Goal: Task Accomplishment & Management: Manage account settings

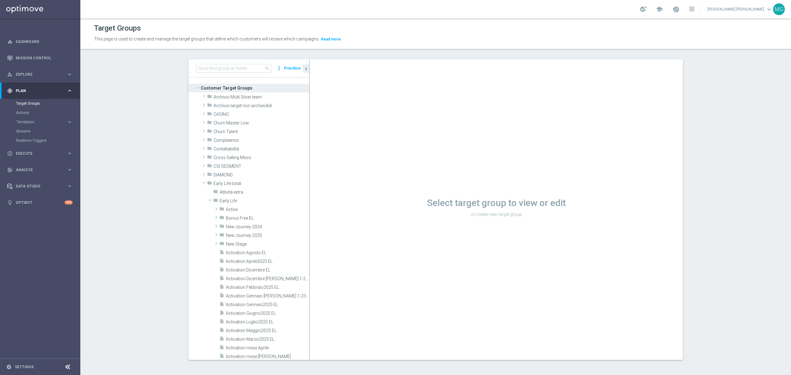
click at [154, 134] on section "search more_vert Prioritize Customer Target Groups library_add create_new_folder" at bounding box center [435, 214] width 710 height 310
click at [206, 188] on span at bounding box center [209, 190] width 7 height 6
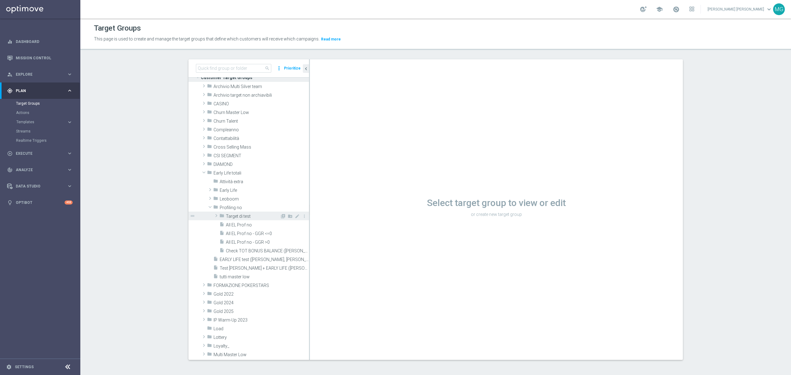
click at [213, 214] on span at bounding box center [216, 215] width 6 height 7
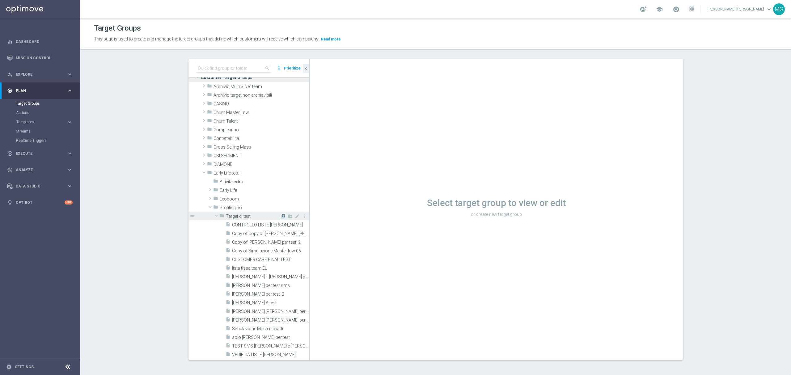
click at [280, 217] on icon "library_add" at bounding box center [282, 216] width 5 height 5
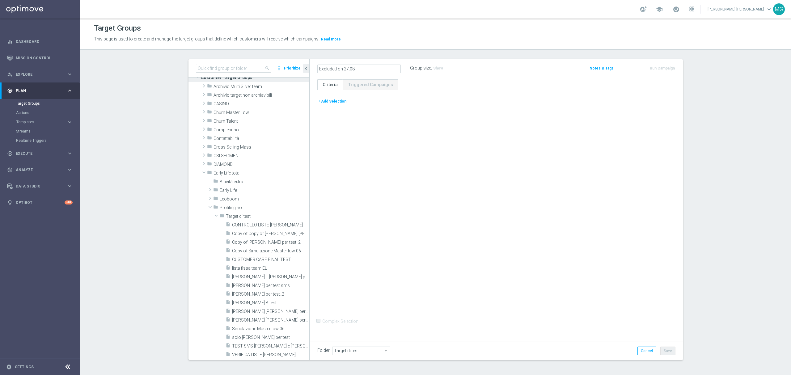
type input "Excluded on 27.08"
click at [385, 143] on div "+ Add Selection Complex Selection Invalid Expression" at bounding box center [496, 214] width 373 height 249
click at [329, 103] on button "+ Add Selection" at bounding box center [332, 101] width 30 height 7
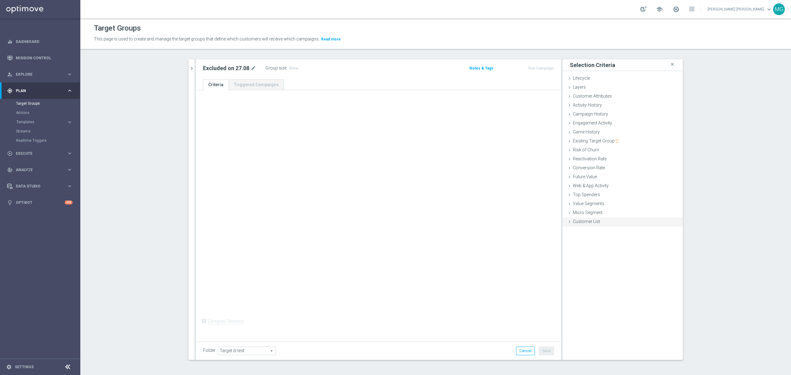
click at [584, 221] on span "Customer List" at bounding box center [586, 221] width 27 height 5
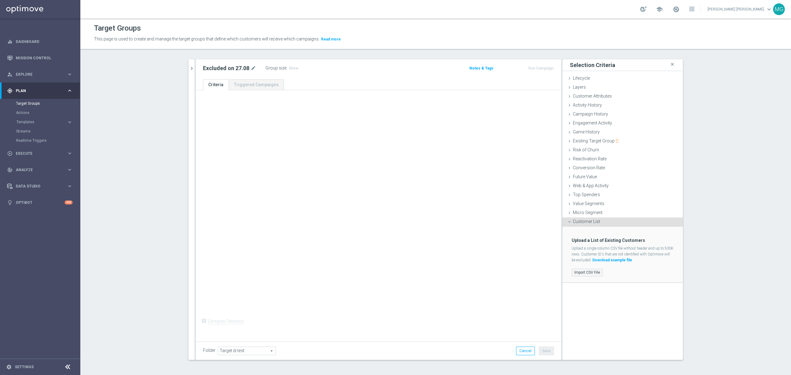
click at [586, 272] on label "Import CSV File" at bounding box center [586, 273] width 31 height 8
click at [0, 0] on input "Import CSV File" at bounding box center [0, 0] width 0 height 0
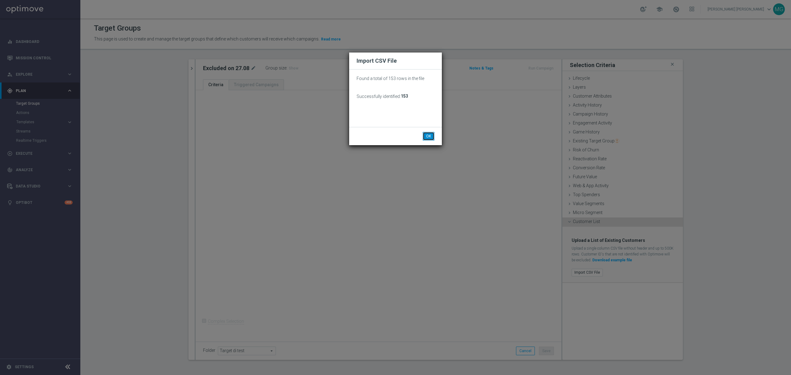
click at [427, 137] on button "OK" at bounding box center [429, 136] width 12 height 9
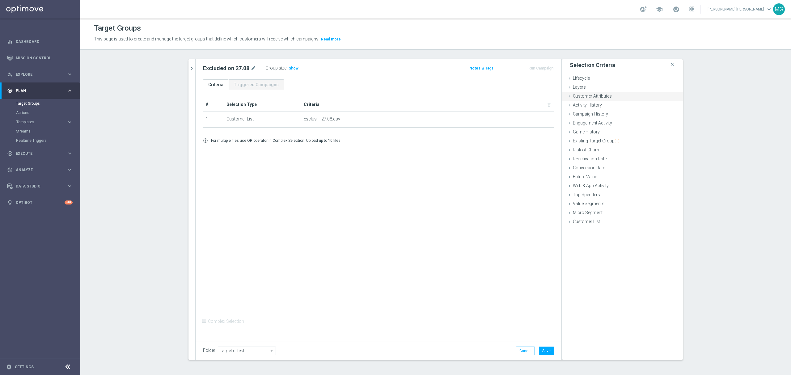
click at [600, 99] on div "Customer Attributes done" at bounding box center [622, 96] width 120 height 9
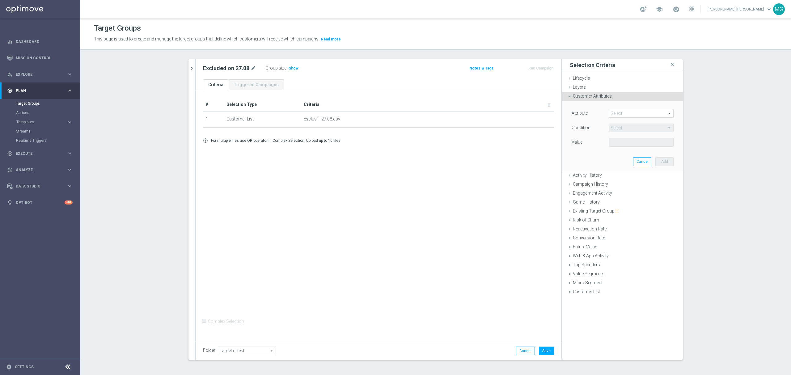
click at [600, 104] on div "Attribute Select arrow_drop_down search Condition Select arrow_drop_down search…" at bounding box center [622, 135] width 111 height 69
click at [600, 97] on span "Customer Attributes" at bounding box center [592, 96] width 39 height 5
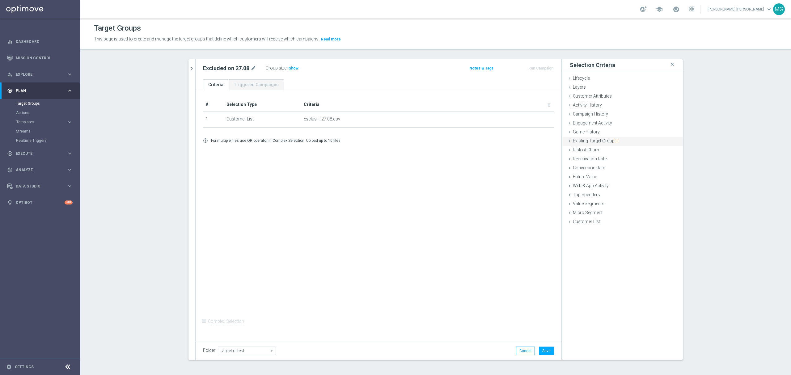
click at [595, 141] on span "Existing Target Group" at bounding box center [596, 140] width 46 height 5
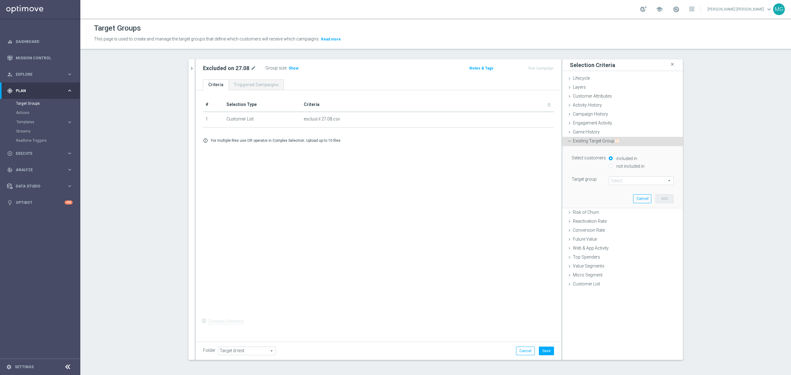
click at [620, 181] on span at bounding box center [641, 181] width 64 height 8
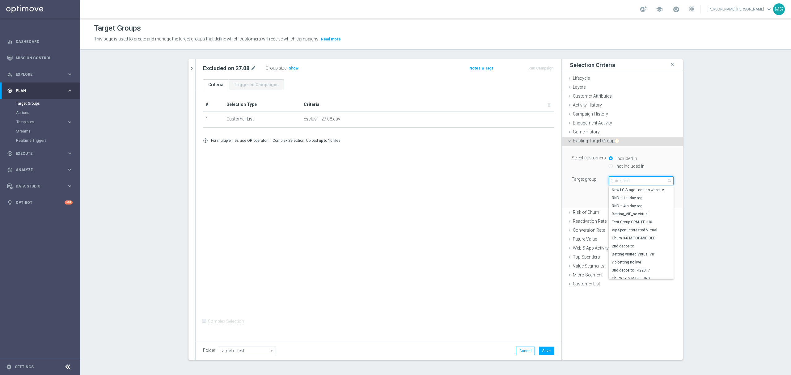
click at [620, 181] on input "search" at bounding box center [640, 180] width 65 height 9
type input "o"
type input "pausa"
click at [619, 207] on span "Pausa da Gioco all games" at bounding box center [641, 206] width 59 height 5
type input "Pausa da Gioco all games"
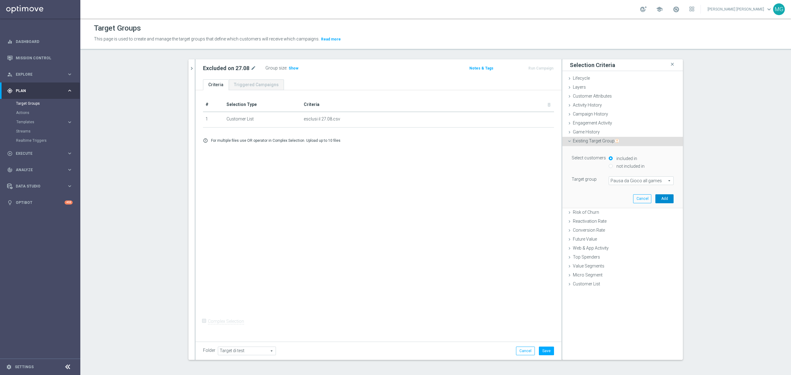
click at [663, 201] on button "Add" at bounding box center [664, 198] width 18 height 9
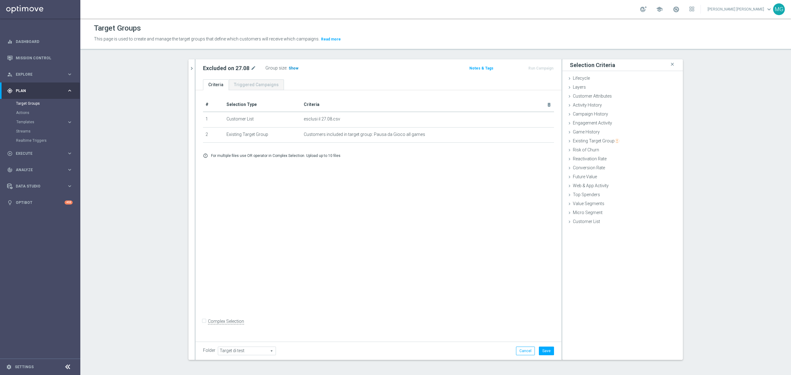
click at [289, 72] on h3 "Show" at bounding box center [293, 68] width 11 height 7
click at [532, 136] on icon "mode_edit" at bounding box center [534, 134] width 5 height 5
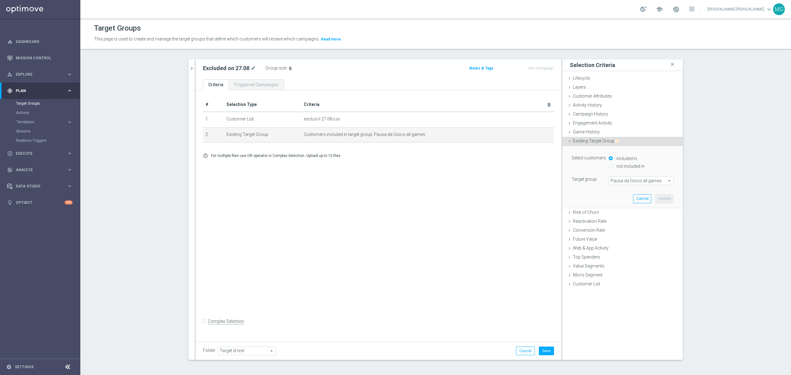
click at [608, 168] on div "not included in" at bounding box center [640, 167] width 65 height 8
click at [608, 167] on input "not included in" at bounding box center [610, 166] width 4 height 4
radio input "true"
click at [660, 198] on button "Update" at bounding box center [664, 198] width 18 height 9
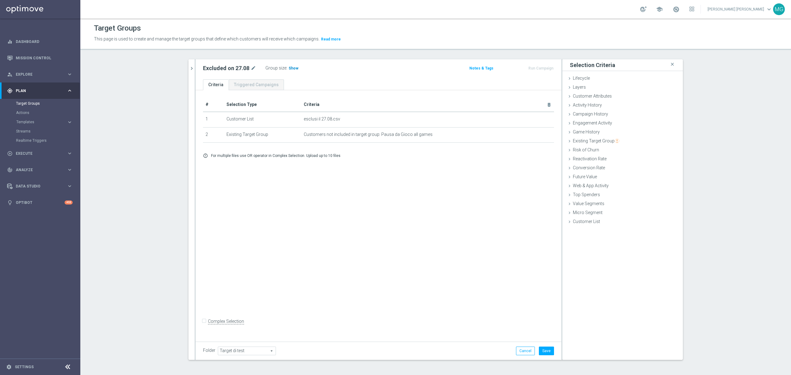
click at [288, 67] on span "Show" at bounding box center [293, 68] width 10 height 4
click at [581, 96] on span "Customer Attributes" at bounding box center [592, 96] width 39 height 5
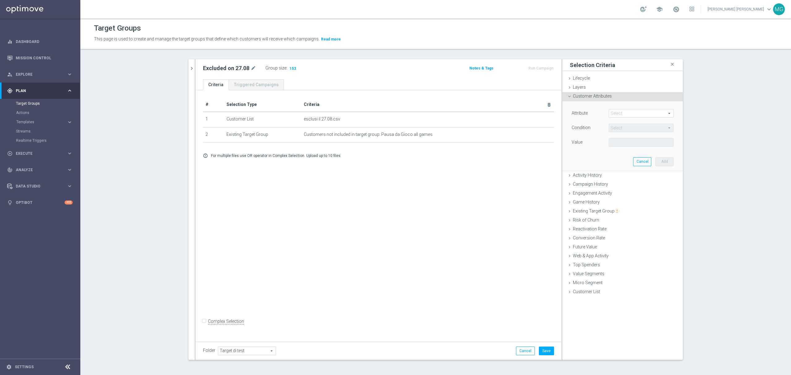
click at [614, 114] on span at bounding box center [641, 113] width 64 height 8
click at [614, 114] on input "search" at bounding box center [640, 113] width 65 height 9
type input "f"
type input "prof"
click at [623, 179] on span "Profiling Flag" at bounding box center [641, 178] width 59 height 5
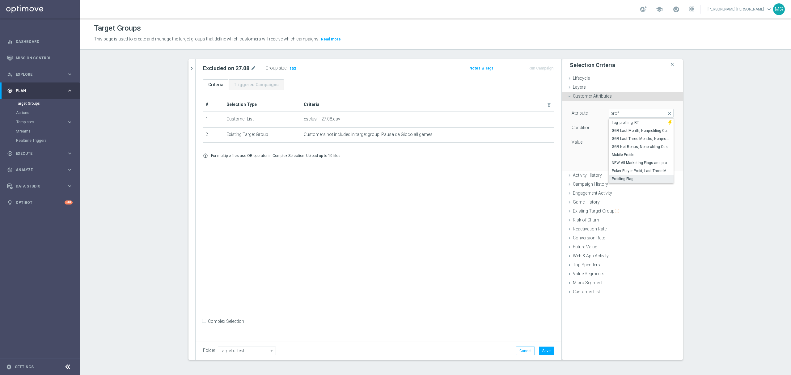
type input "Profiling Flag"
type input "Equals"
click at [618, 143] on span at bounding box center [641, 142] width 64 height 8
click at [622, 174] on span "Y" at bounding box center [641, 175] width 59 height 5
type input "Y"
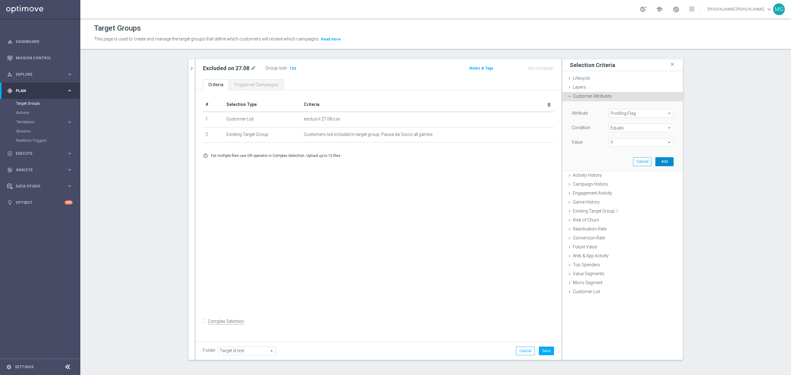
click at [658, 160] on button "Add" at bounding box center [664, 161] width 18 height 9
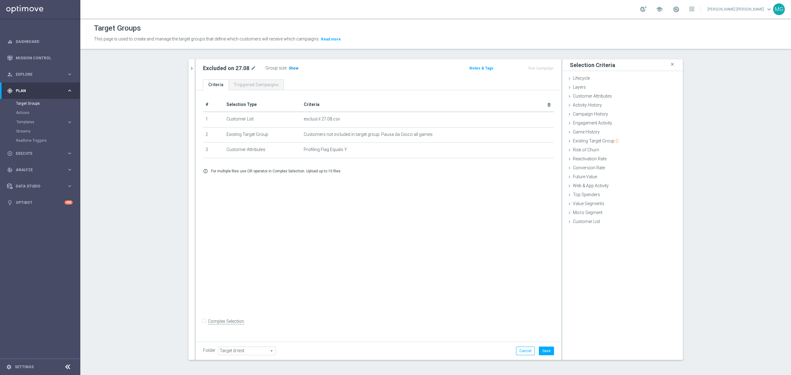
click at [291, 66] on span "Show" at bounding box center [293, 68] width 10 height 4
click at [601, 99] on div "Customer Attributes done selection saved" at bounding box center [622, 96] width 120 height 9
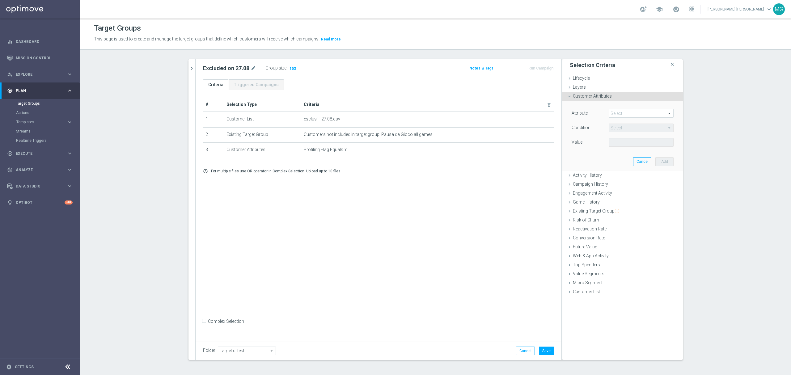
click at [614, 116] on span at bounding box center [641, 113] width 64 height 8
click at [614, 116] on input "search" at bounding box center [640, 113] width 65 height 9
type input "frau"
click at [614, 121] on span "Fraud" at bounding box center [641, 122] width 59 height 5
type input "Fraud"
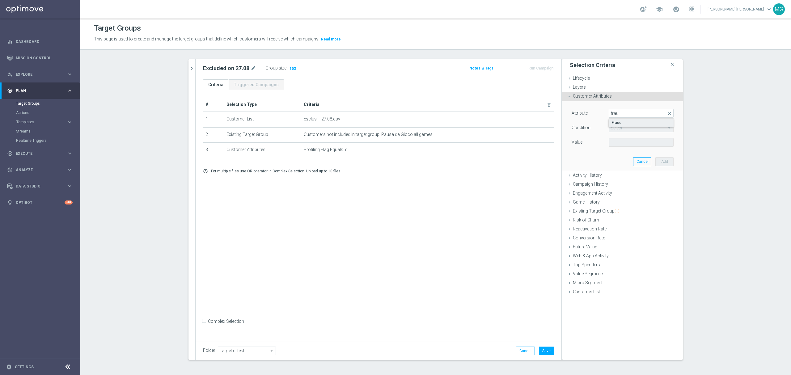
type input "="
click at [615, 145] on input "number" at bounding box center [622, 142] width 28 height 9
click at [628, 144] on input "-1" at bounding box center [622, 142] width 28 height 9
click at [628, 140] on input "-1" at bounding box center [622, 142] width 28 height 9
type input "0"
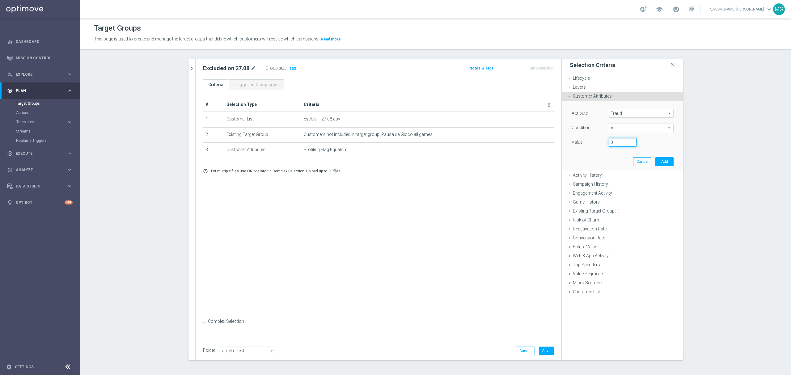
click at [628, 142] on input "0" at bounding box center [622, 142] width 28 height 9
click at [665, 162] on button "Add" at bounding box center [664, 161] width 18 height 9
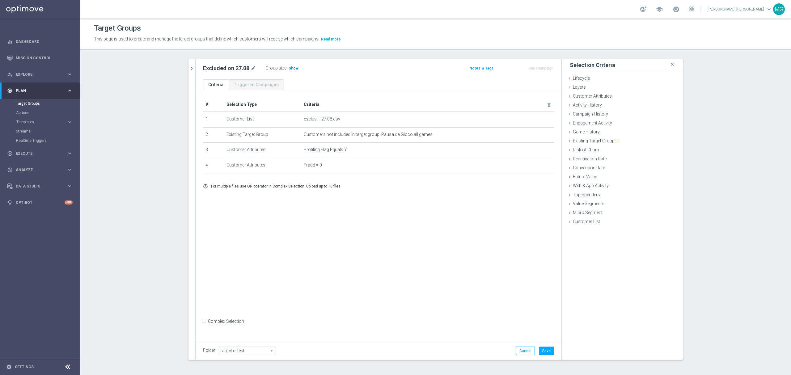
click at [289, 65] on h3 "Show" at bounding box center [293, 68] width 11 height 7
click at [593, 95] on span "Customer Attributes" at bounding box center [592, 96] width 39 height 5
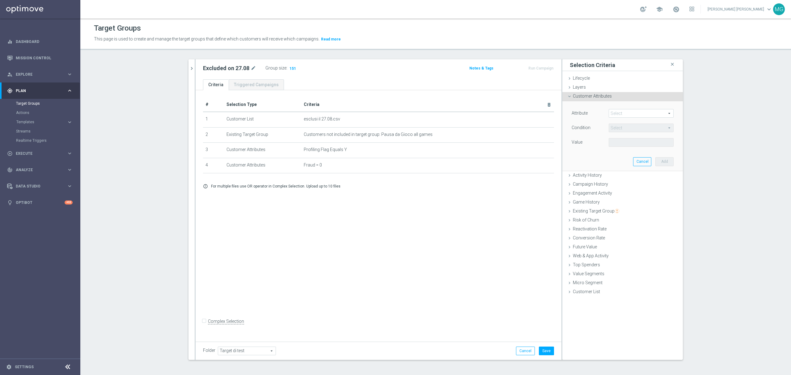
click at [618, 115] on span at bounding box center [641, 113] width 64 height 8
click at [618, 115] on input "search" at bounding box center [640, 113] width 65 height 9
type input "statu"
click at [622, 123] on span "Account Status" at bounding box center [641, 122] width 59 height 5
type input "Account Status"
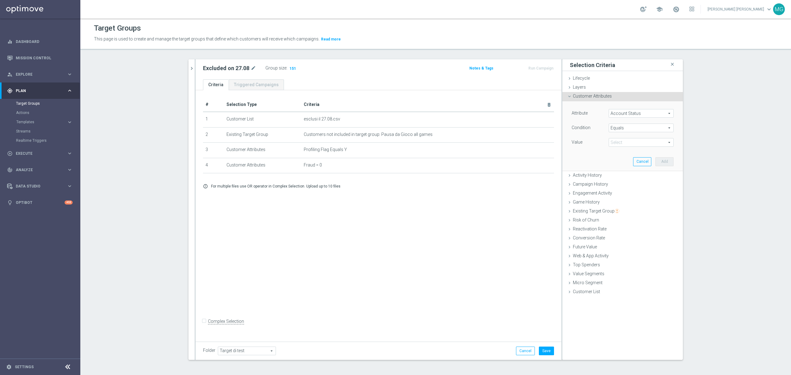
click at [620, 129] on span "Equals" at bounding box center [641, 128] width 64 height 8
click at [628, 209] on span "One of" at bounding box center [641, 209] width 59 height 5
type input "One of"
click at [633, 142] on span at bounding box center [641, 142] width 64 height 8
click at [634, 167] on span "Conto attivo" at bounding box center [645, 167] width 56 height 5
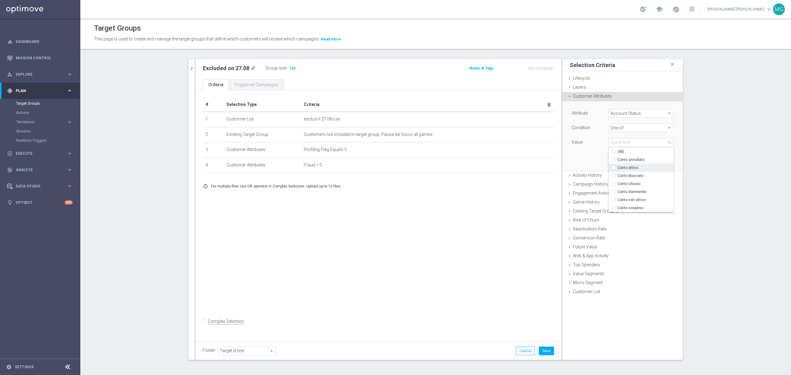
click at [617, 167] on input "Conto attivo" at bounding box center [615, 168] width 4 height 4
checkbox input "true"
type input "Conto attivo"
click at [636, 174] on span "Conto bloccato" at bounding box center [645, 175] width 56 height 5
click at [617, 174] on input "Conto bloccato" at bounding box center [615, 176] width 4 height 4
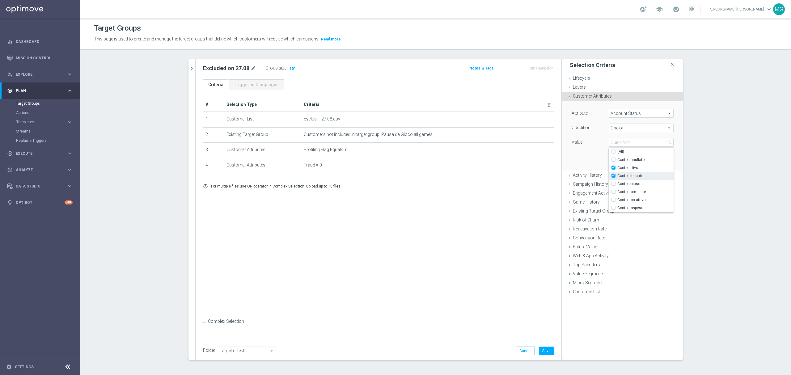
checkbox input "true"
type input "Selected 2 of 7"
click at [588, 158] on div "Attribute Account Status Account Status arrow_drop_down search Condition One of…" at bounding box center [622, 135] width 111 height 69
click at [661, 163] on button "Add" at bounding box center [664, 161] width 18 height 9
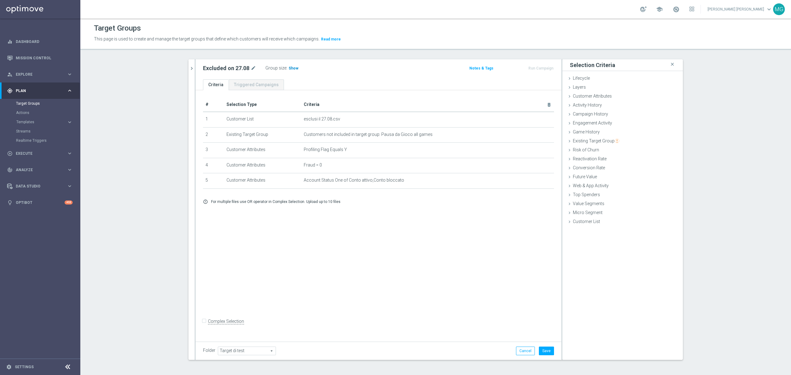
click at [291, 68] on span "Show" at bounding box center [293, 68] width 10 height 4
click at [605, 101] on div "Customer Attributes done selection saved" at bounding box center [622, 96] width 120 height 9
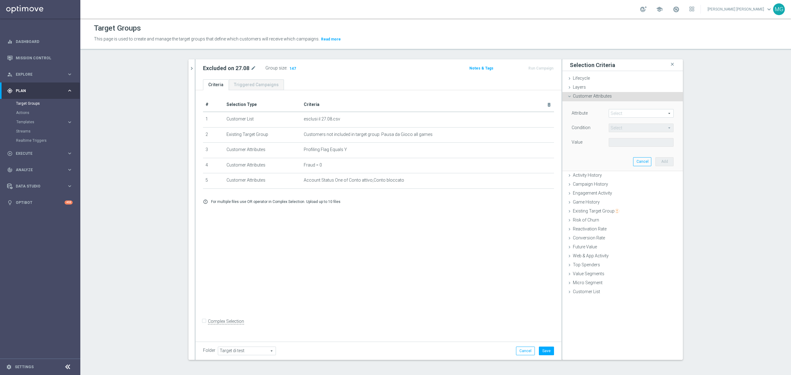
click at [616, 115] on span at bounding box center [641, 113] width 64 height 8
click at [620, 115] on input "search" at bounding box center [640, 113] width 65 height 9
type input "newsl"
click at [621, 133] on label "Flag Newsletter" at bounding box center [640, 131] width 65 height 8
type input "Flag Newsletter"
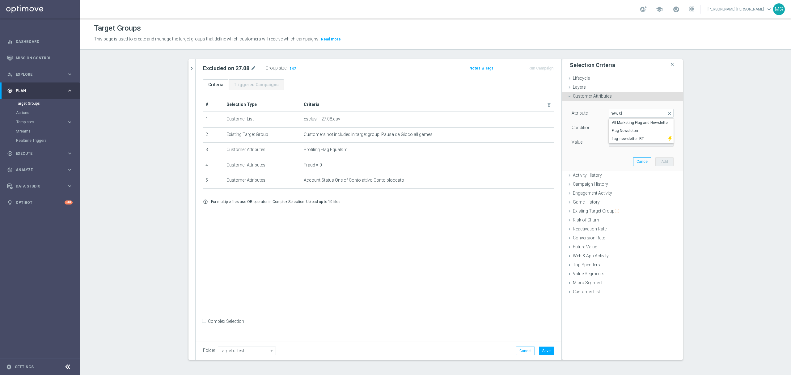
type input "="
click at [619, 140] on input "number" at bounding box center [622, 142] width 28 height 9
click at [629, 140] on input "1" at bounding box center [622, 142] width 28 height 9
click at [629, 145] on input "0" at bounding box center [622, 142] width 28 height 9
type input "1"
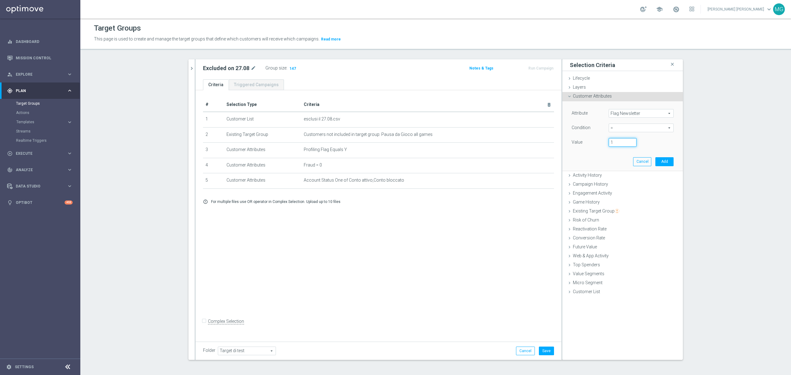
click at [629, 140] on input "1" at bounding box center [622, 142] width 28 height 9
click at [663, 162] on button "Add" at bounding box center [664, 161] width 18 height 9
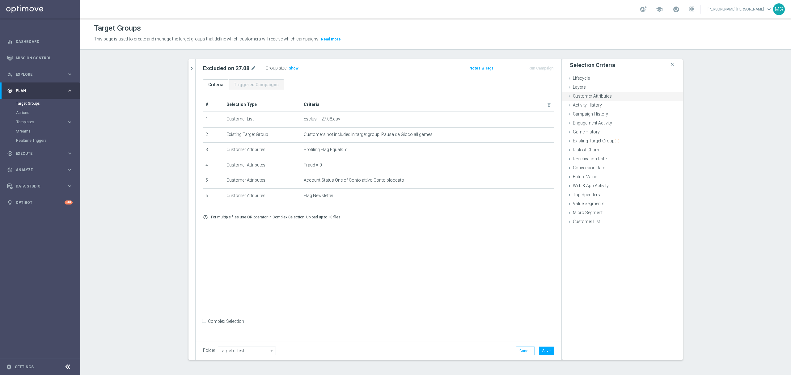
click at [596, 98] on span "Customer Attributes" at bounding box center [592, 96] width 39 height 5
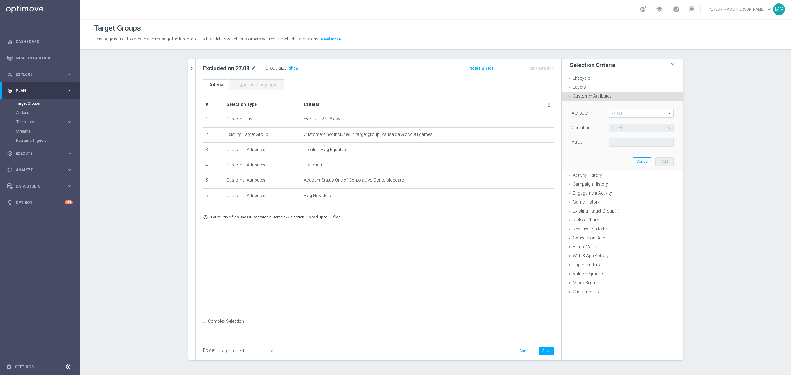
click at [619, 116] on span at bounding box center [641, 113] width 64 height 8
click at [619, 115] on input "search" at bounding box center [640, 113] width 65 height 9
type input "self ex"
click at [618, 120] on label "[MEDICAL_DATA]" at bounding box center [640, 123] width 65 height 8
type input "[MEDICAL_DATA]"
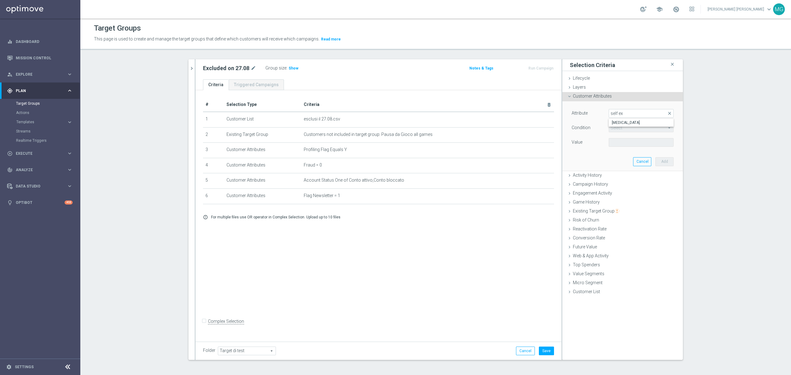
type input "Equals"
click at [620, 145] on span at bounding box center [641, 142] width 64 height 8
click at [619, 151] on span "NO" at bounding box center [641, 151] width 59 height 5
type input "NO"
click at [660, 161] on button "Add" at bounding box center [664, 161] width 18 height 9
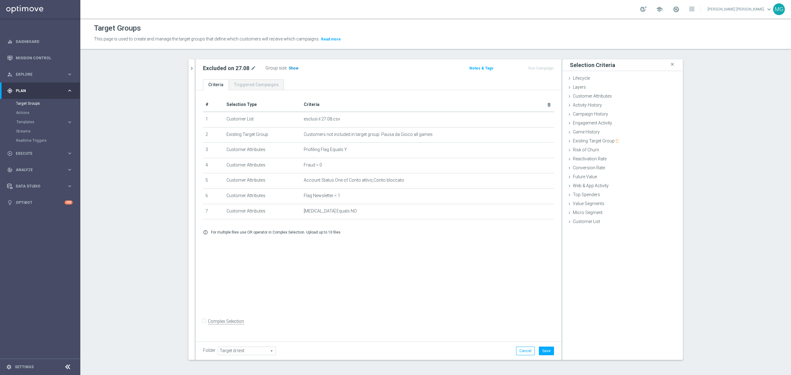
click at [289, 70] on span "Show" at bounding box center [293, 68] width 10 height 4
click at [542, 351] on button "Save" at bounding box center [546, 351] width 15 height 9
drag, startPoint x: 197, startPoint y: 69, endPoint x: 244, endPoint y: 71, distance: 46.7
click at [244, 71] on div "Excluded on 27.08 mode_edit Group size : 147" at bounding box center [318, 68] width 240 height 9
copy h2 "Excluded on 27.08"
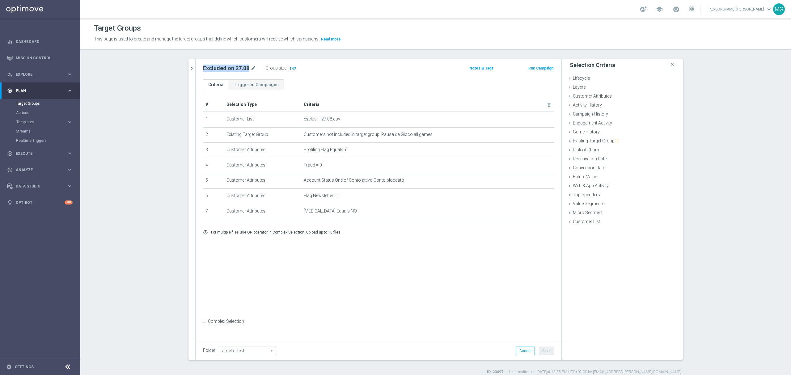
click at [289, 69] on span "147" at bounding box center [293, 69] width 8 height 6
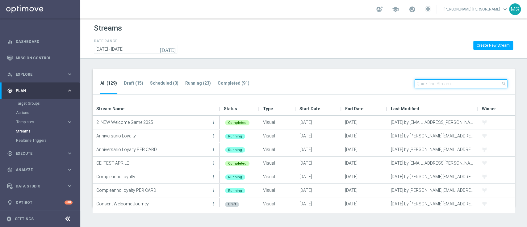
click at [456, 83] on input "text" at bounding box center [461, 83] width 93 height 9
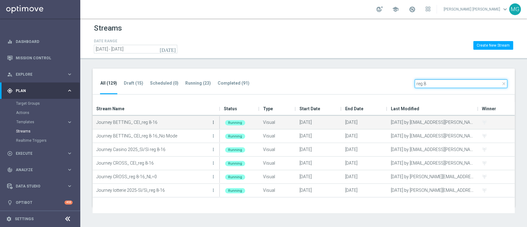
type input "reg 8"
click at [214, 122] on icon "more_vert" at bounding box center [213, 122] width 5 height 5
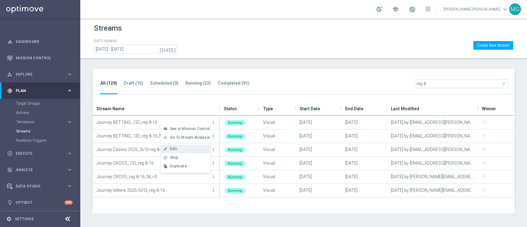
click at [181, 148] on div "Edit" at bounding box center [188, 149] width 37 height 4
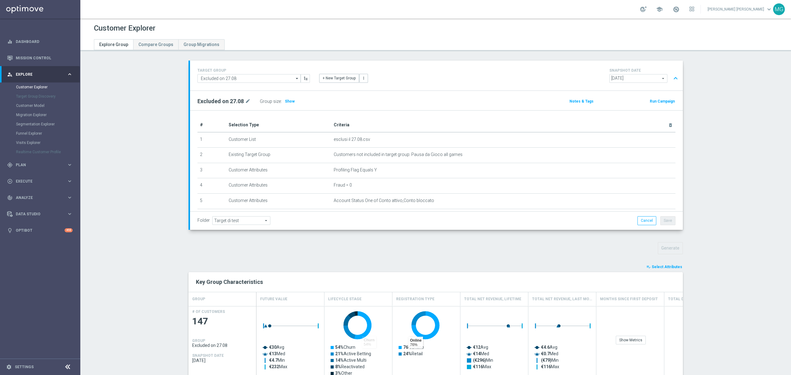
scroll to position [209, 0]
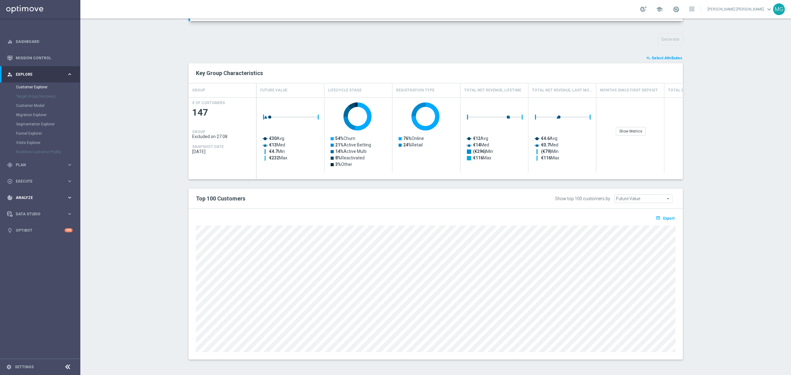
click at [40, 197] on span "Analyze" at bounding box center [41, 198] width 51 height 4
click at [32, 136] on link "Customer 360" at bounding box center [40, 136] width 48 height 5
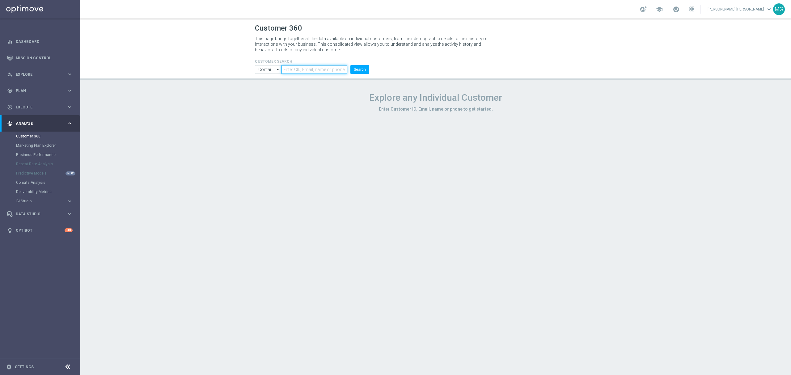
click at [303, 69] on input "text" at bounding box center [314, 69] width 66 height 9
paste input "6716279"
type input "6716279"
click at [357, 72] on button "Search" at bounding box center [359, 69] width 19 height 9
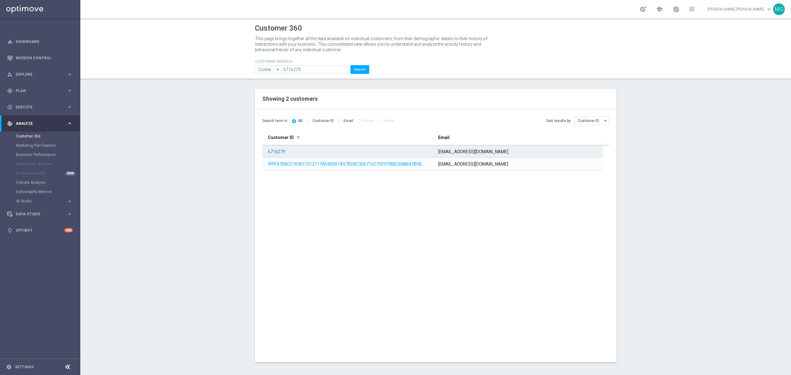
click at [277, 150] on link "6716279" at bounding box center [276, 151] width 17 height 5
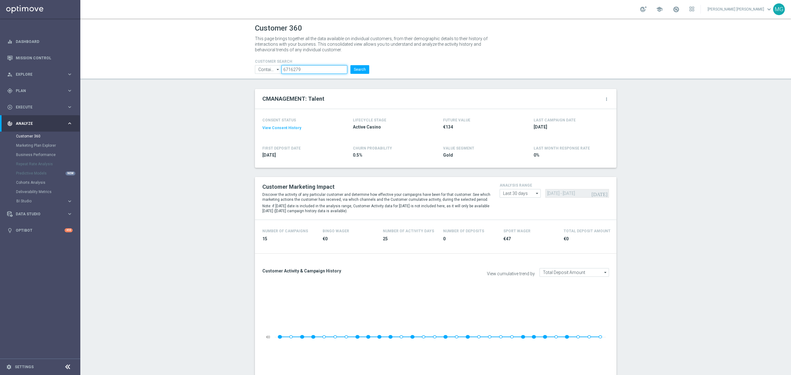
drag, startPoint x: 298, startPoint y: 67, endPoint x: 277, endPoint y: 68, distance: 20.4
click at [277, 68] on ul "Contains Contains arrow_drop_down Show Selected 0 of NaN Contains Equals" at bounding box center [311, 69] width 117 height 9
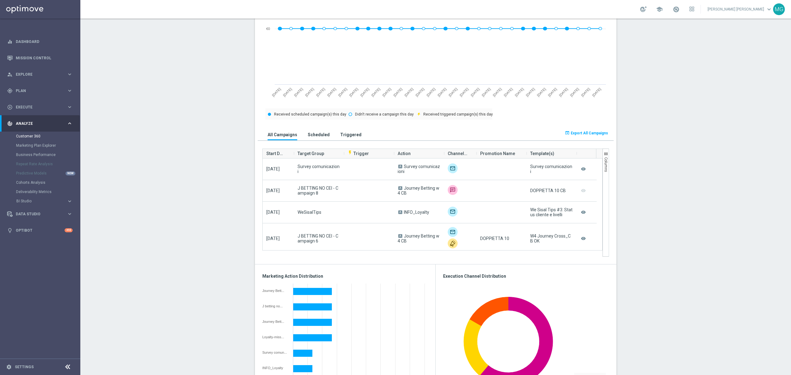
scroll to position [309, 0]
